Goal: Find specific page/section: Find specific page/section

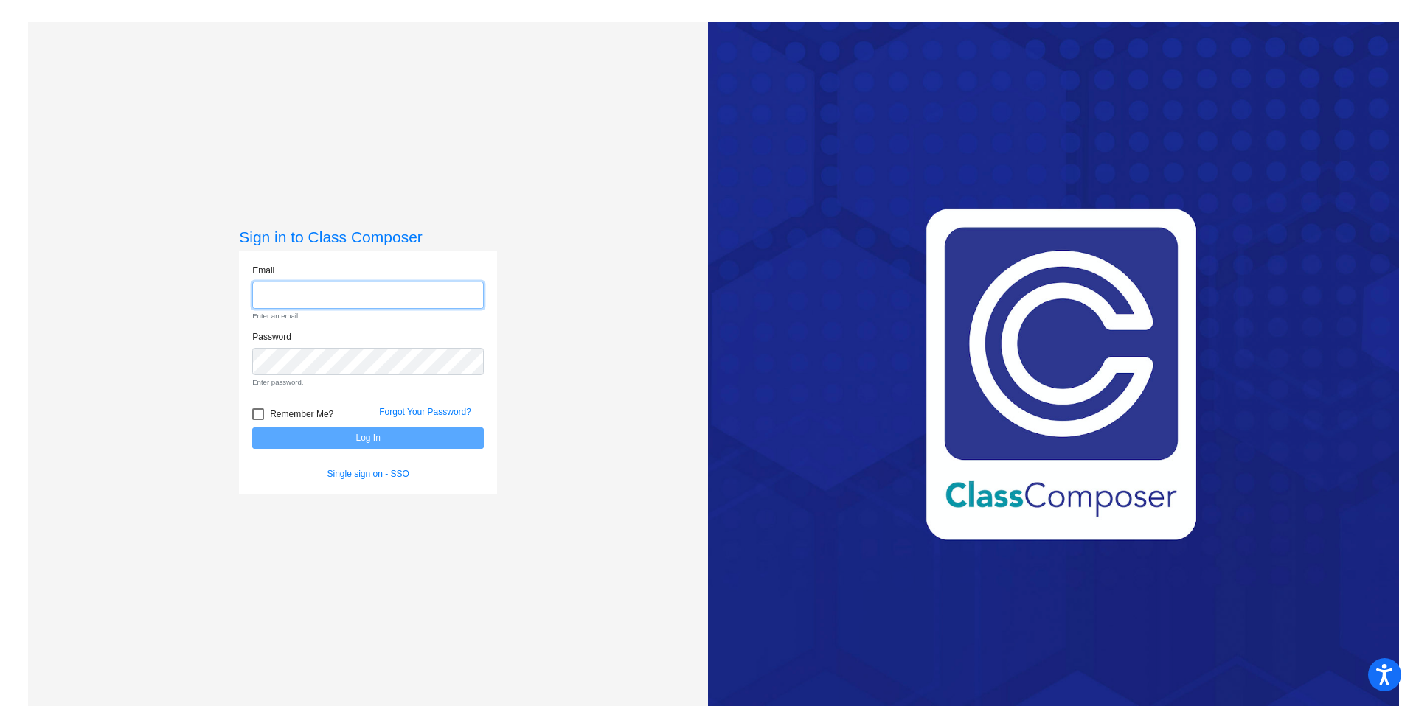
type input "[EMAIL_ADDRESS][DOMAIN_NAME]"
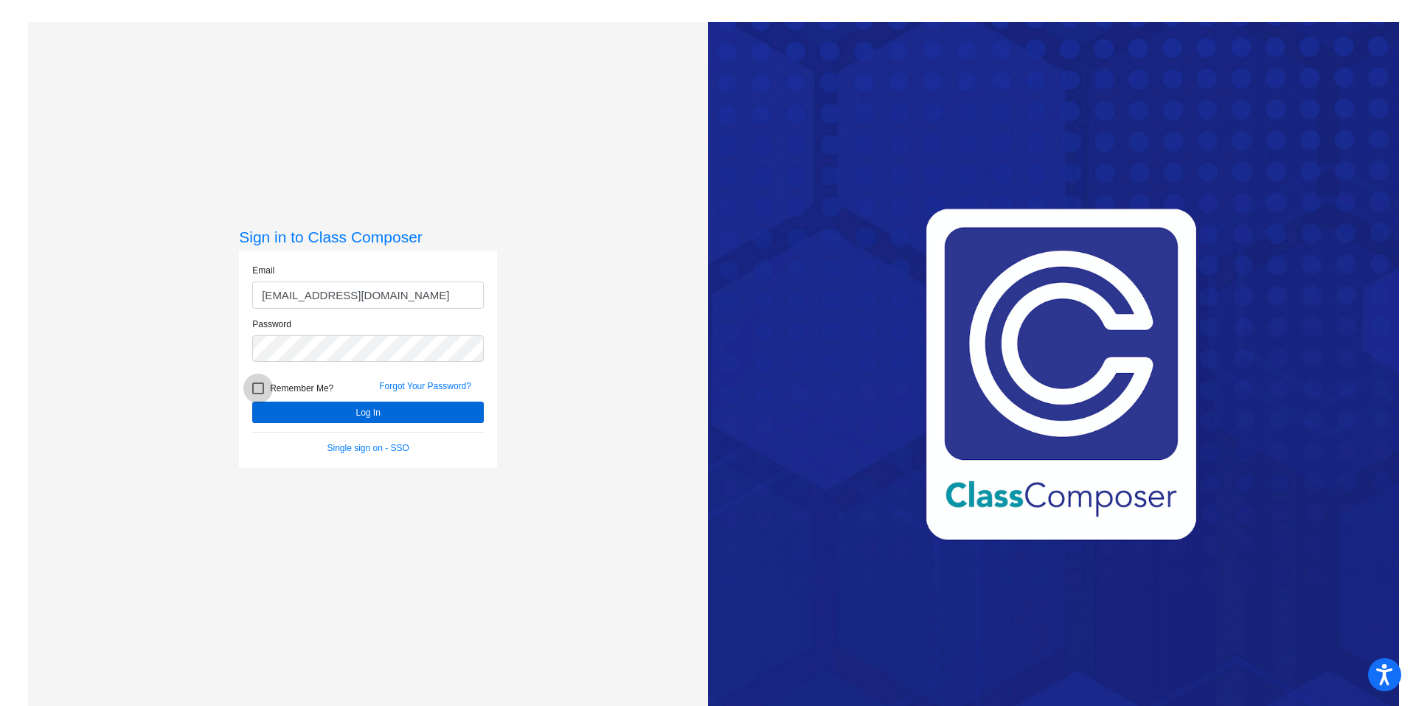
drag, startPoint x: 260, startPoint y: 386, endPoint x: 299, endPoint y: 414, distance: 47.1
click at [263, 387] on label "Remember Me?" at bounding box center [292, 389] width 81 height 18
click at [258, 395] on input "Remember Me?" at bounding box center [257, 395] width 1 height 1
checkbox input "true"
click at [305, 410] on button "Log In" at bounding box center [368, 412] width 232 height 21
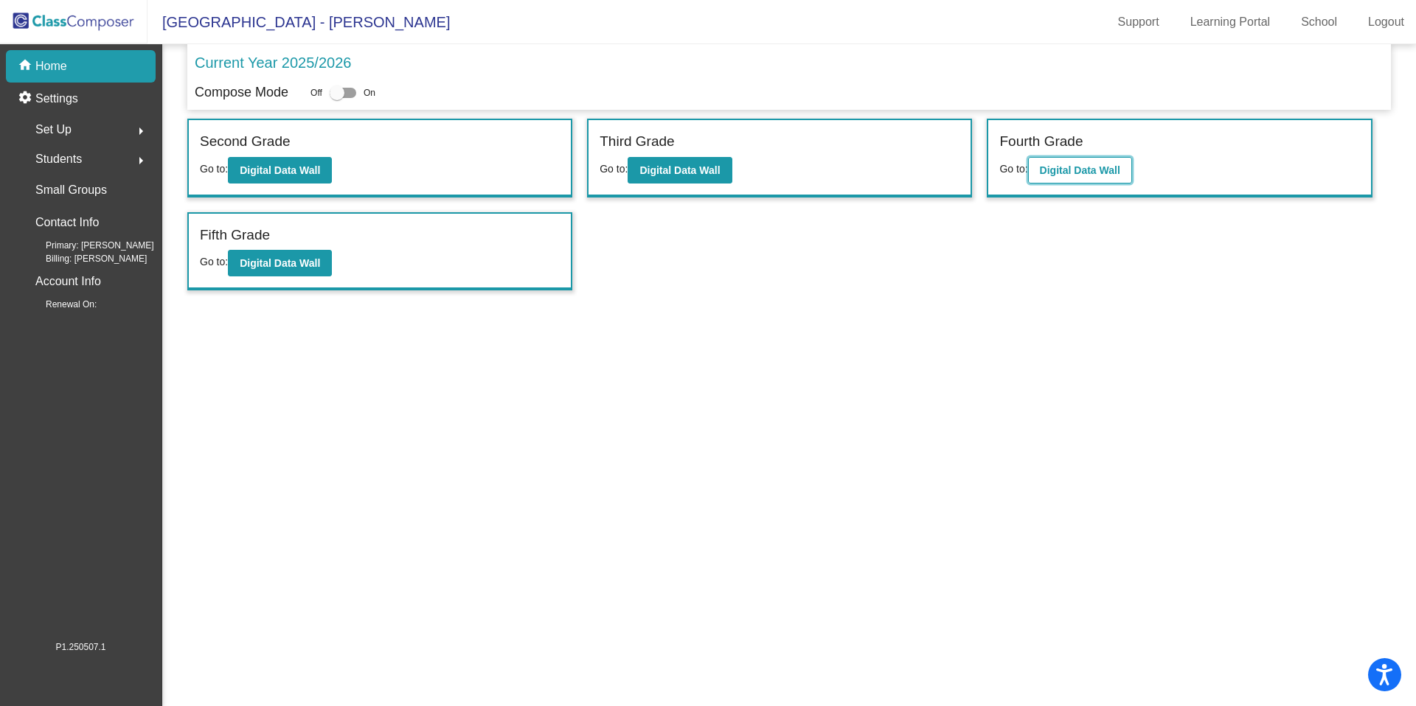
click at [1071, 173] on b "Digital Data Wall" at bounding box center [1080, 170] width 80 height 12
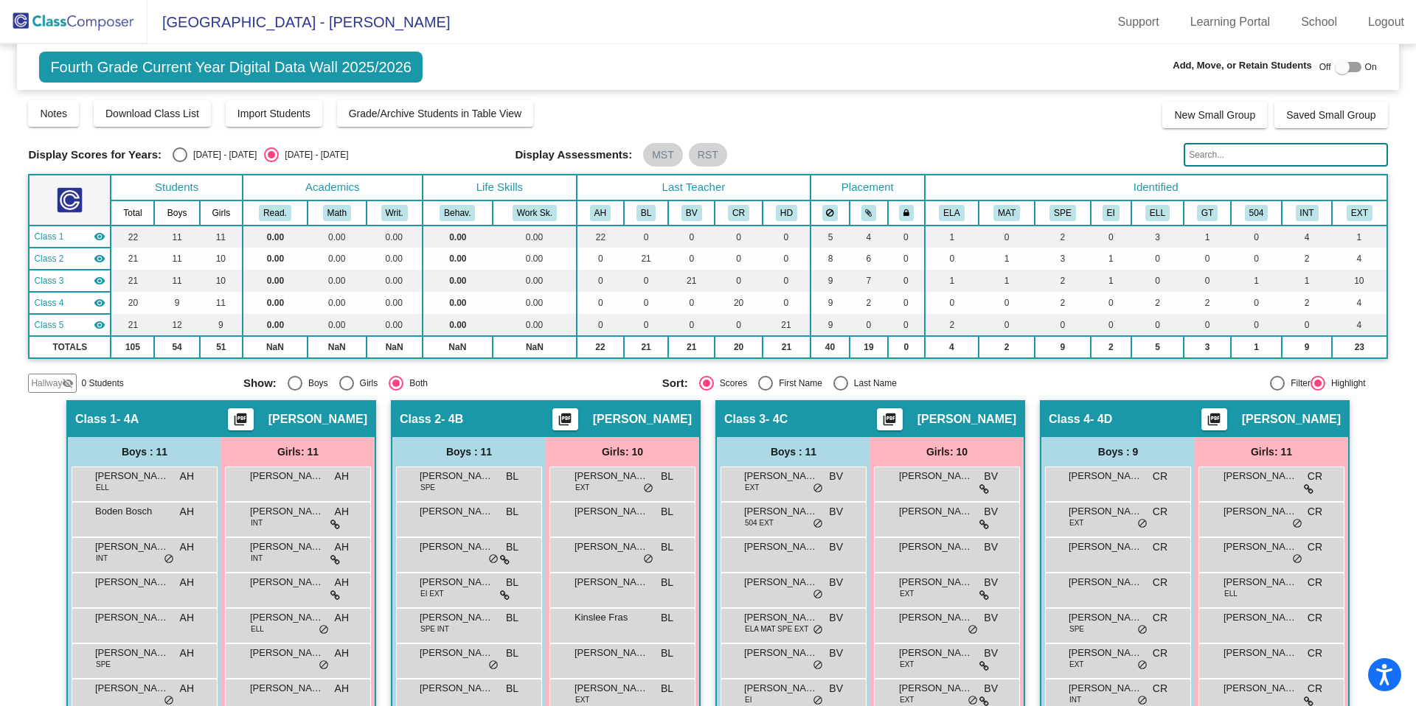
click at [181, 155] on div "Select an option" at bounding box center [180, 154] width 15 height 15
click at [180, 162] on input "[DATE] - [DATE]" at bounding box center [179, 162] width 1 height 1
radio input "true"
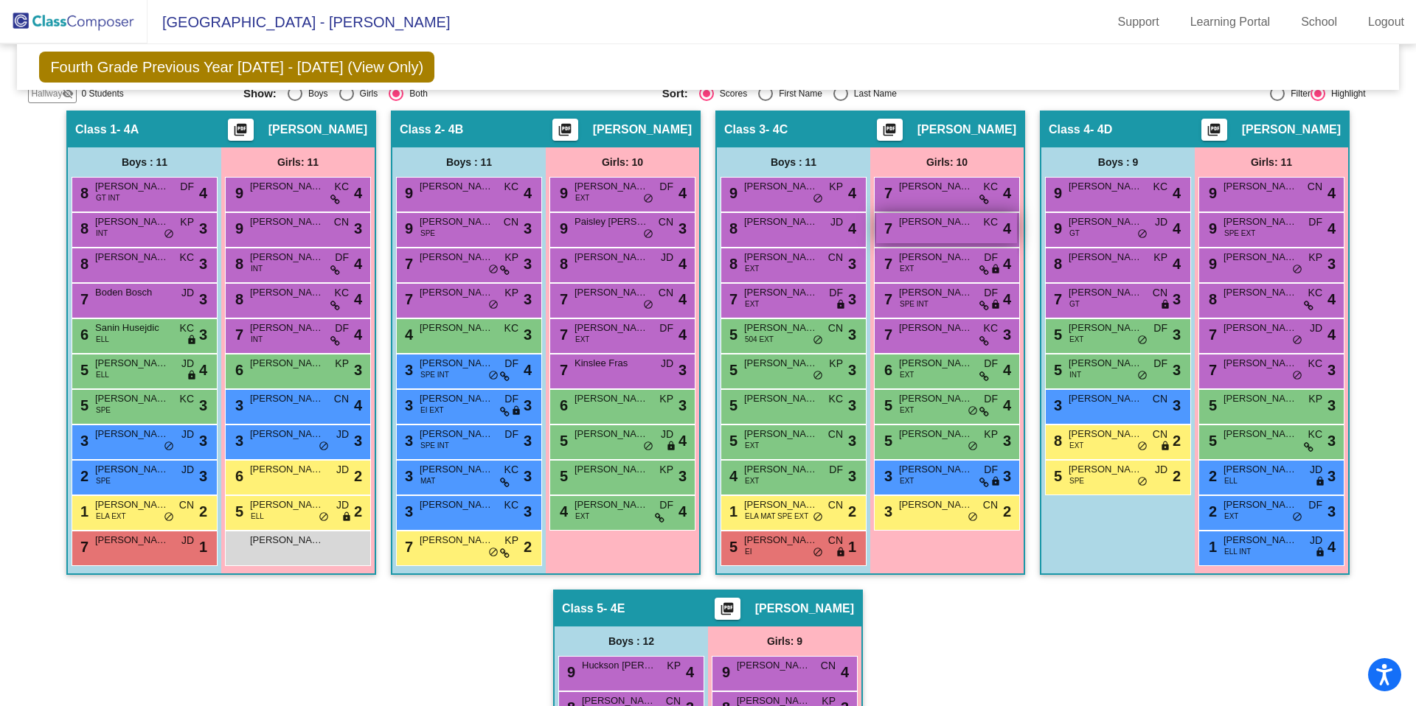
scroll to position [288, 0]
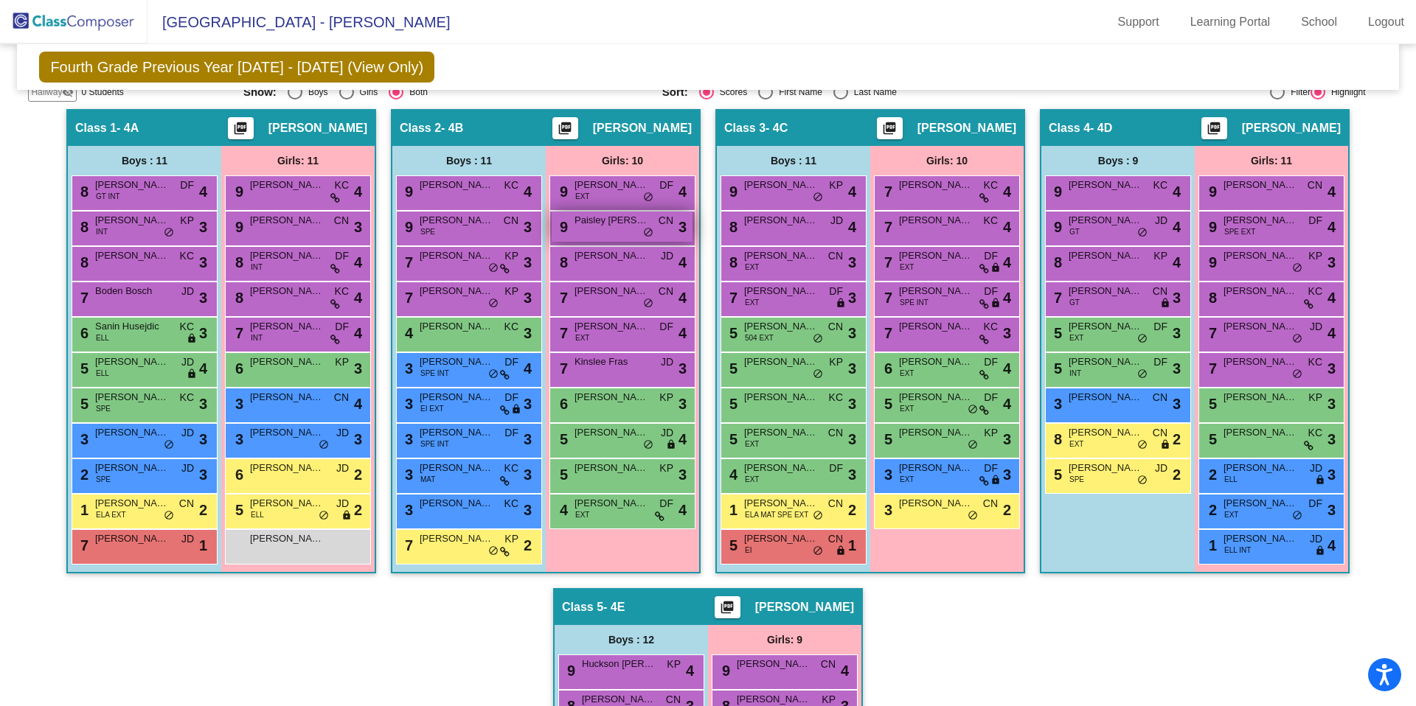
click at [647, 234] on span "do_not_disturb_alt" at bounding box center [648, 233] width 10 height 12
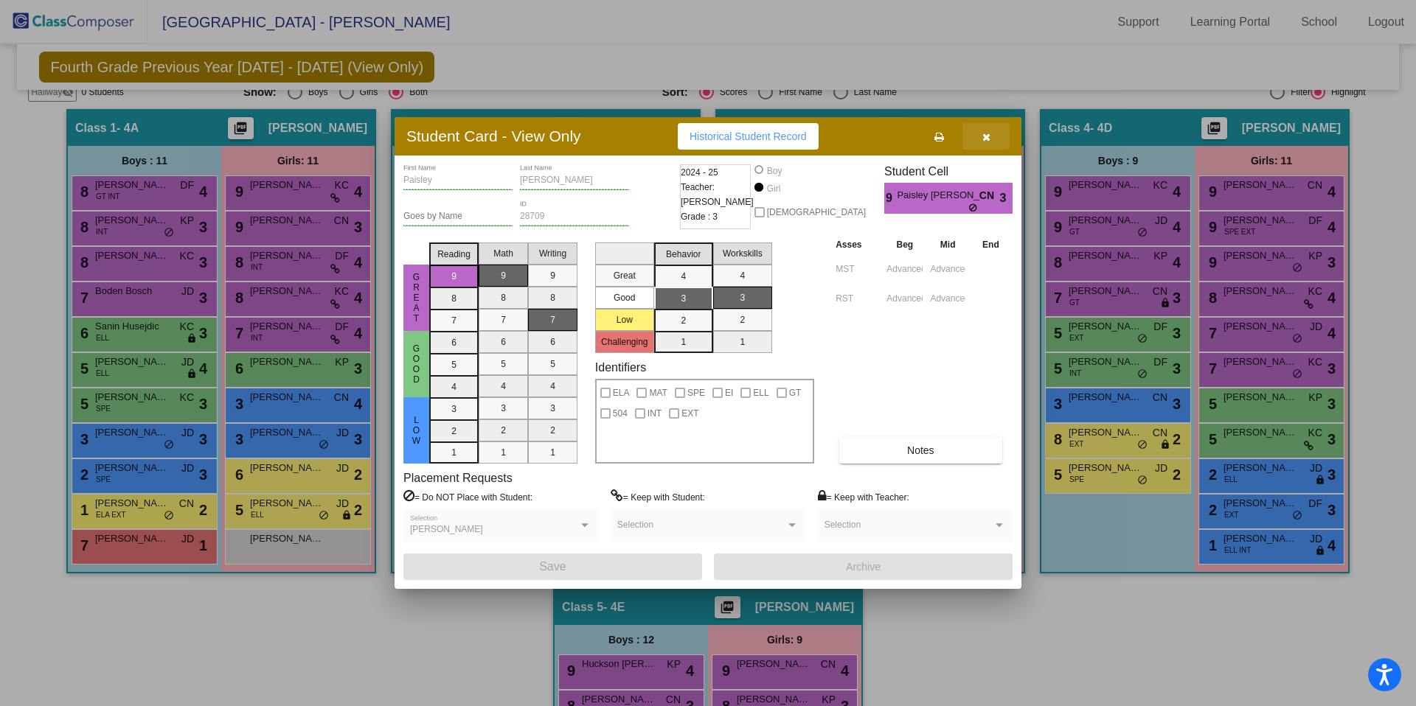
click at [988, 138] on icon "button" at bounding box center [986, 137] width 8 height 10
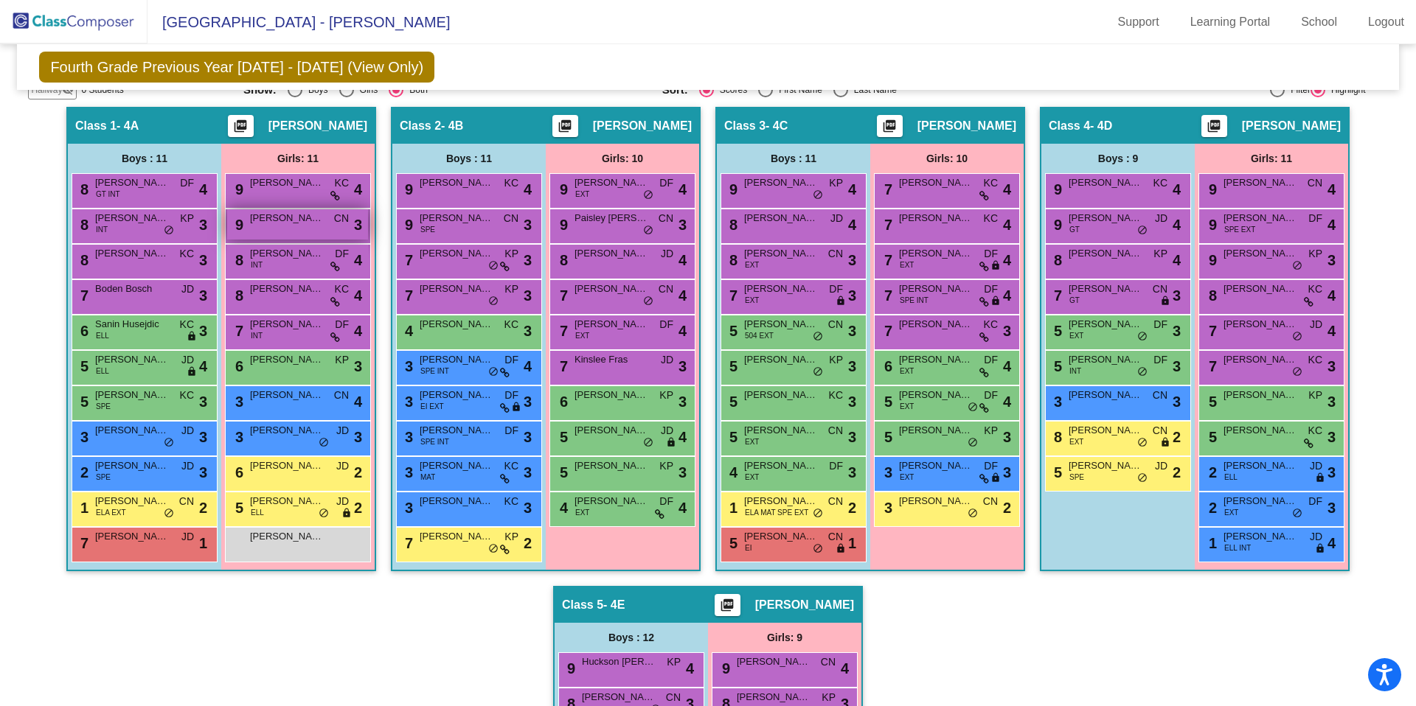
scroll to position [291, 0]
